Goal: Transaction & Acquisition: Purchase product/service

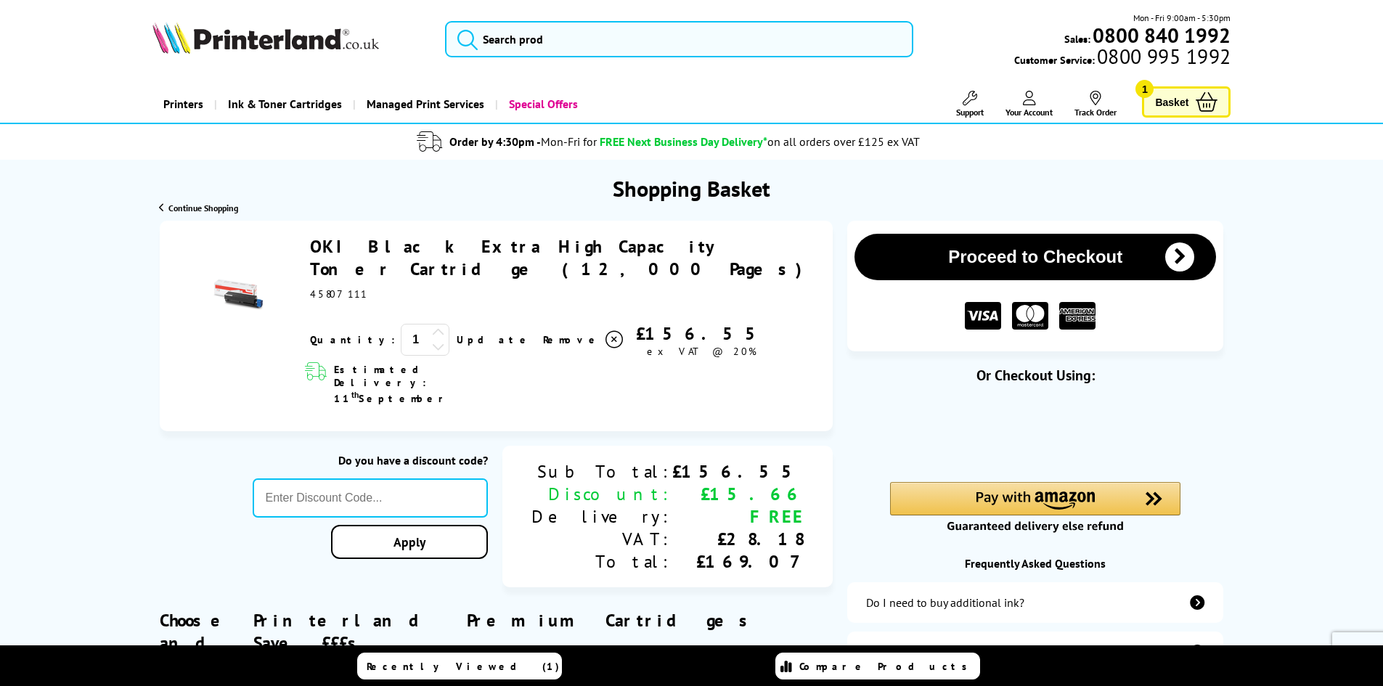
click at [952, 253] on button "Proceed to Checkout" at bounding box center [1034, 257] width 361 height 46
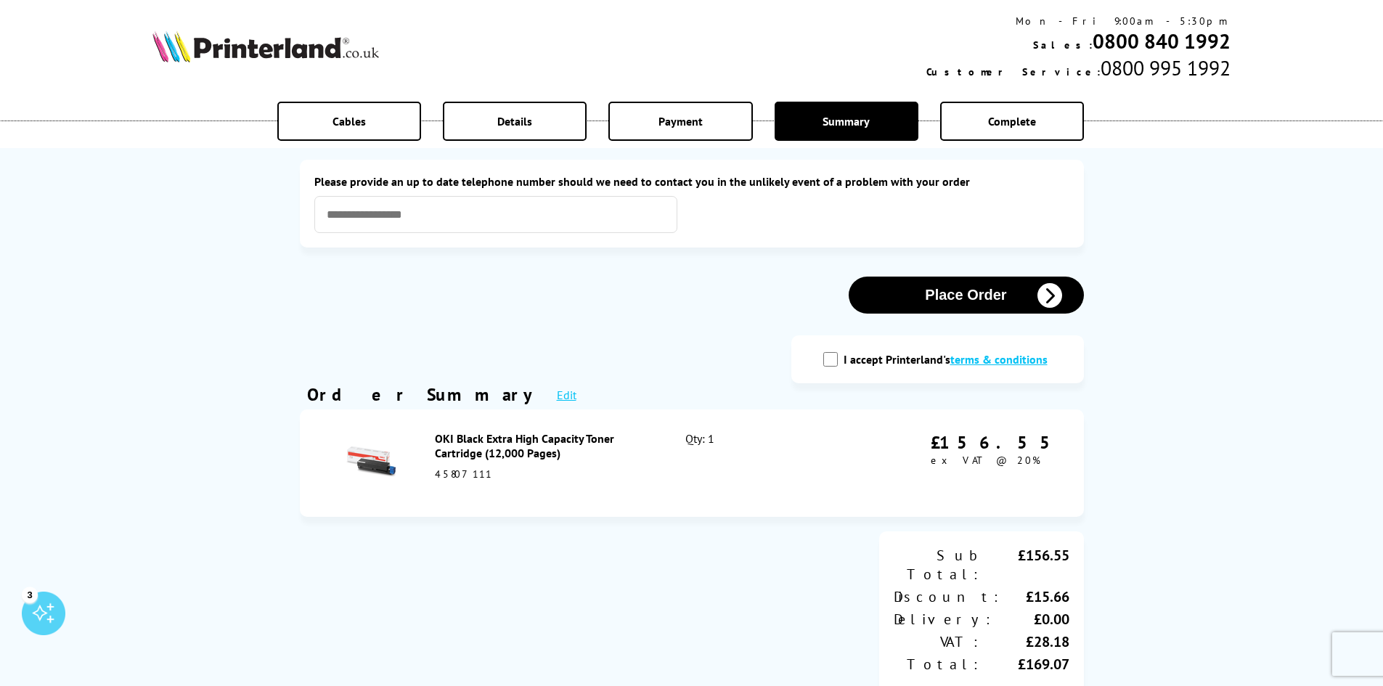
click at [840, 369] on div "I accept Printerland's terms & conditions" at bounding box center [937, 359] width 292 height 48
click at [829, 364] on input "I accept Printerland's terms & conditions" at bounding box center [830, 359] width 15 height 15
checkbox input "true"
click at [480, 224] on input "text" at bounding box center [495, 214] width 363 height 37
click at [502, 185] on label "Please provide an up to date telephone number should we need to contact you in …" at bounding box center [691, 181] width 755 height 15
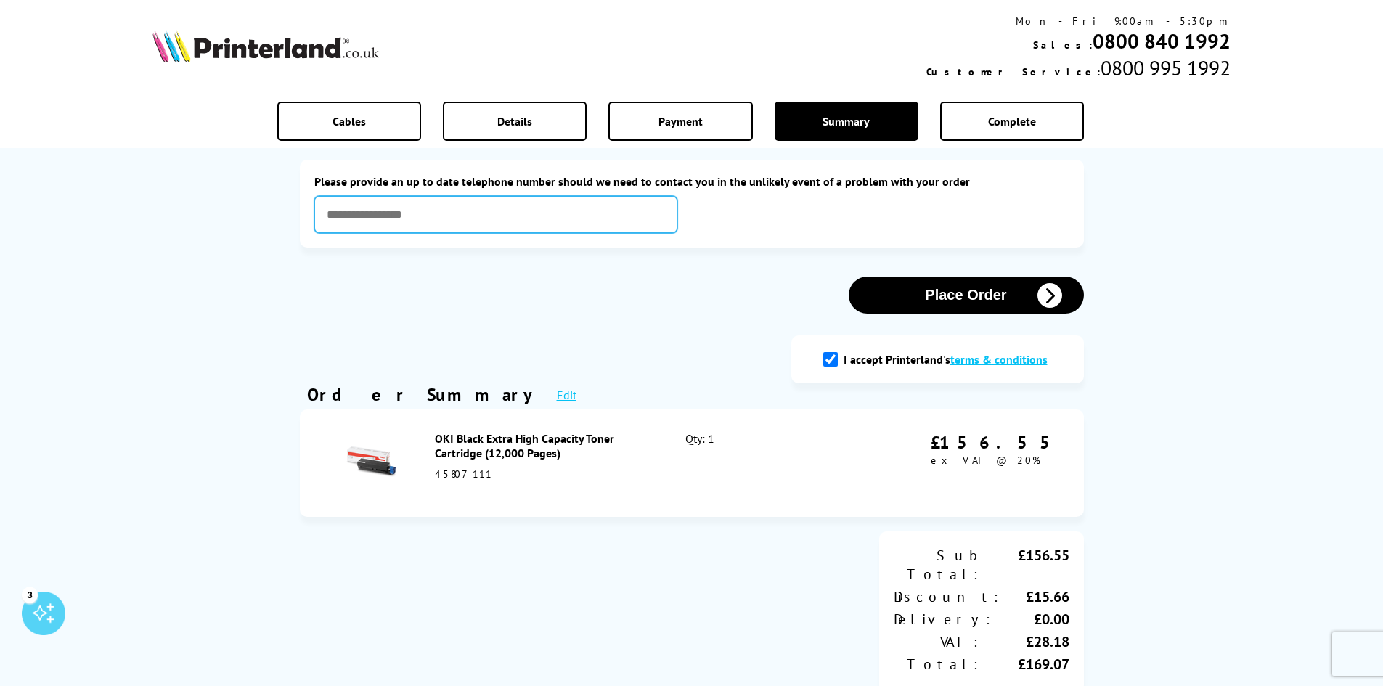
click at [497, 202] on input "text" at bounding box center [495, 214] width 363 height 37
click at [438, 213] on input "text" at bounding box center [495, 214] width 363 height 37
click at [407, 221] on input "text" at bounding box center [495, 214] width 363 height 37
click at [396, 224] on input "text" at bounding box center [495, 214] width 363 height 37
drag, startPoint x: 385, startPoint y: 239, endPoint x: 369, endPoint y: 258, distance: 25.2
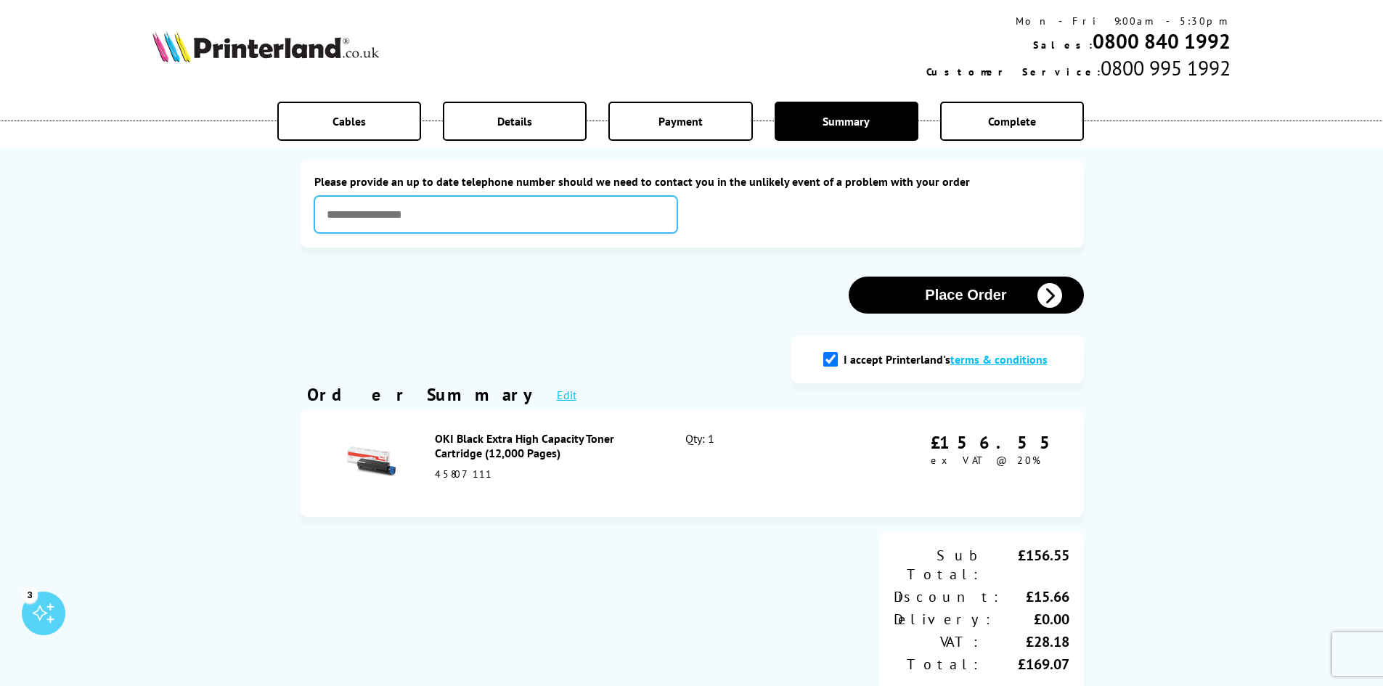
click at [372, 254] on div "Please correct the following errors with your submission: Please provide an up …" at bounding box center [691, 590] width 798 height 1150
click at [199, 271] on div "Cables Details Payment Summary Complete Please correct the following errors wit…" at bounding box center [691, 589] width 1383 height 1179
click at [436, 204] on input "text" at bounding box center [495, 214] width 363 height 37
type input "**********"
drag, startPoint x: 487, startPoint y: 330, endPoint x: 504, endPoint y: 328, distance: 17.6
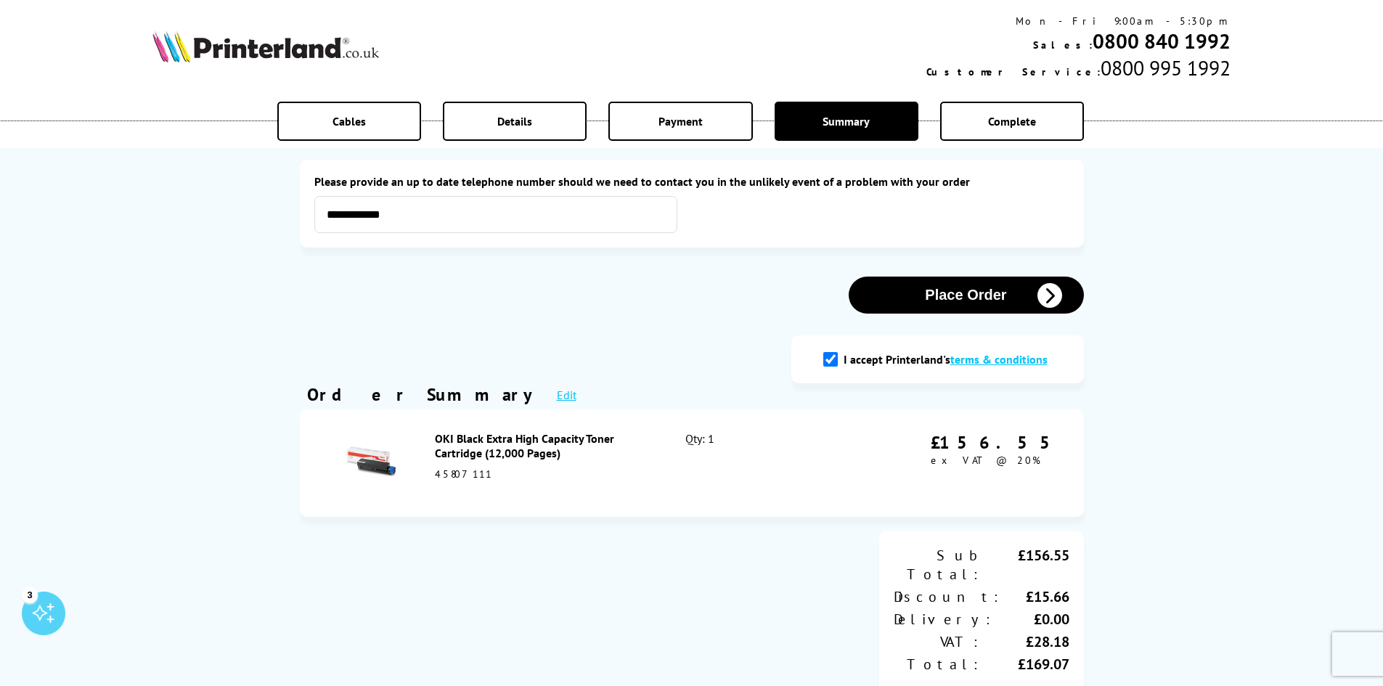
click at [489, 330] on div "**********" at bounding box center [691, 590] width 798 height 1150
click at [929, 309] on button "Place Order" at bounding box center [965, 295] width 235 height 37
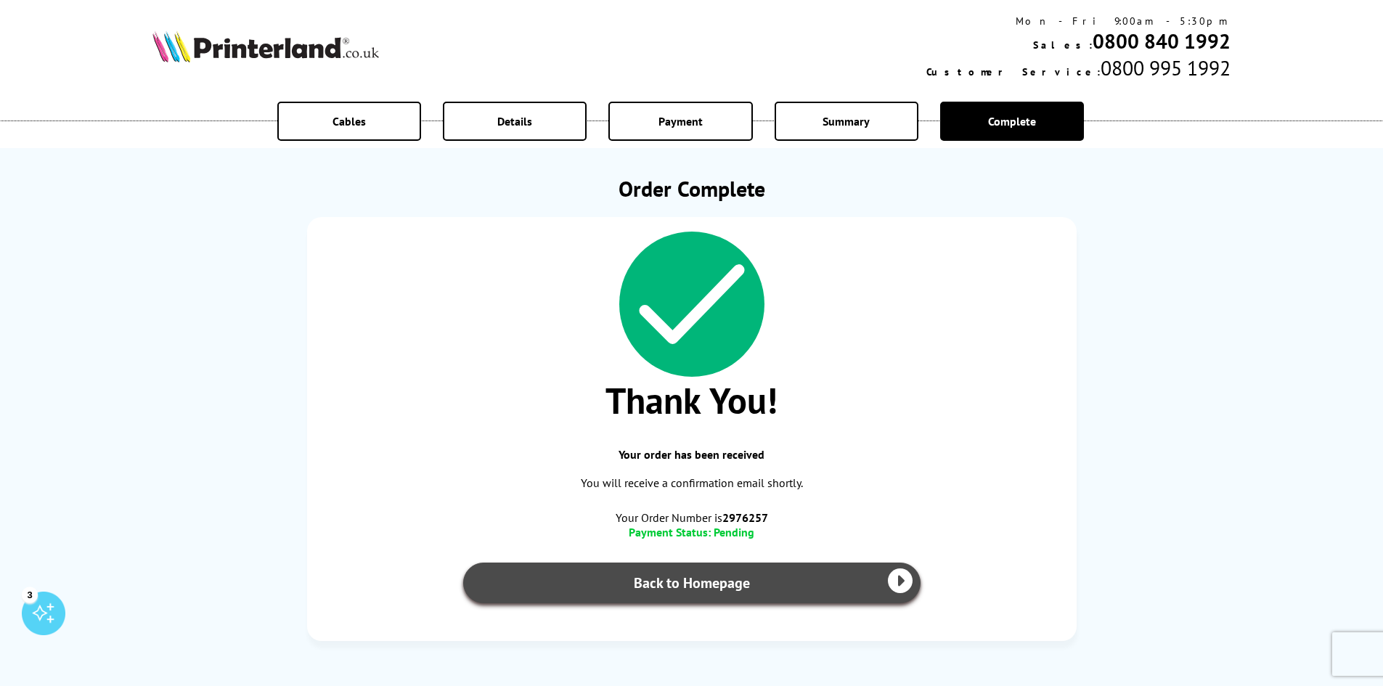
click at [715, 592] on link "Back to Homepage" at bounding box center [691, 582] width 457 height 41
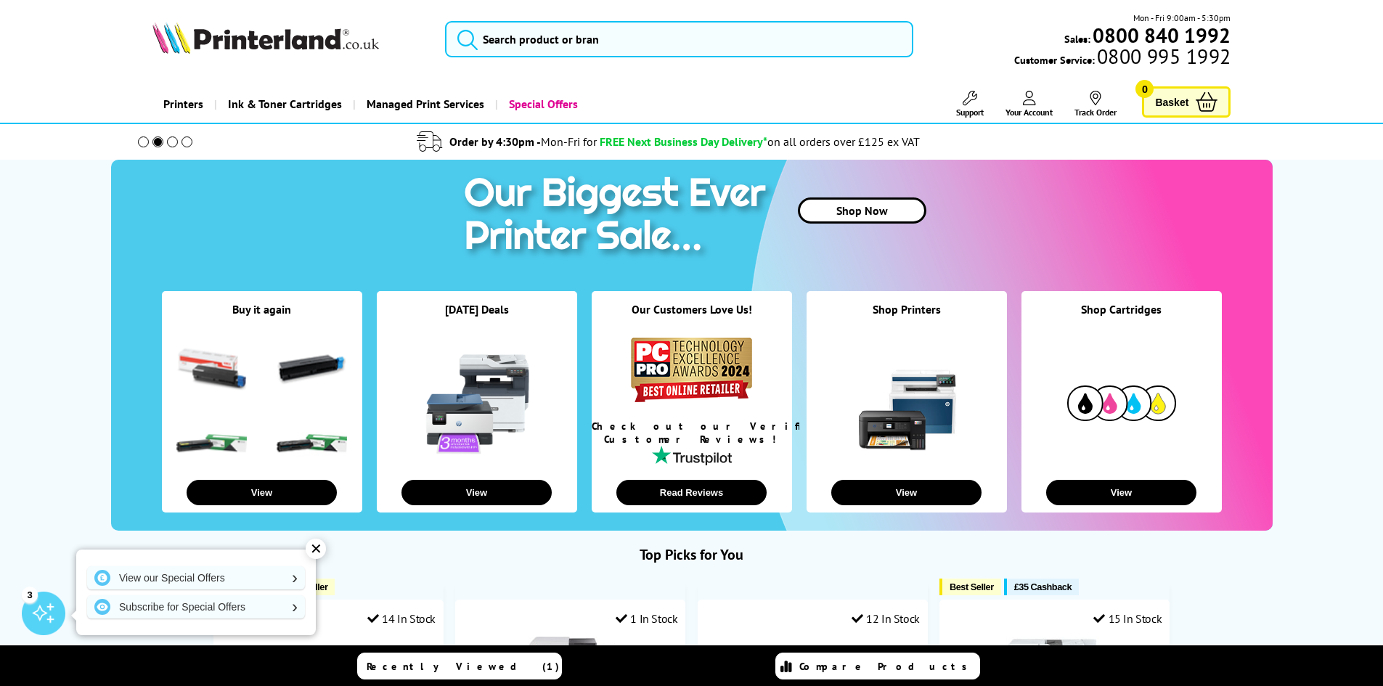
click at [1182, 104] on span "Basket" at bounding box center [1171, 102] width 33 height 20
